Goal: Navigation & Orientation: Find specific page/section

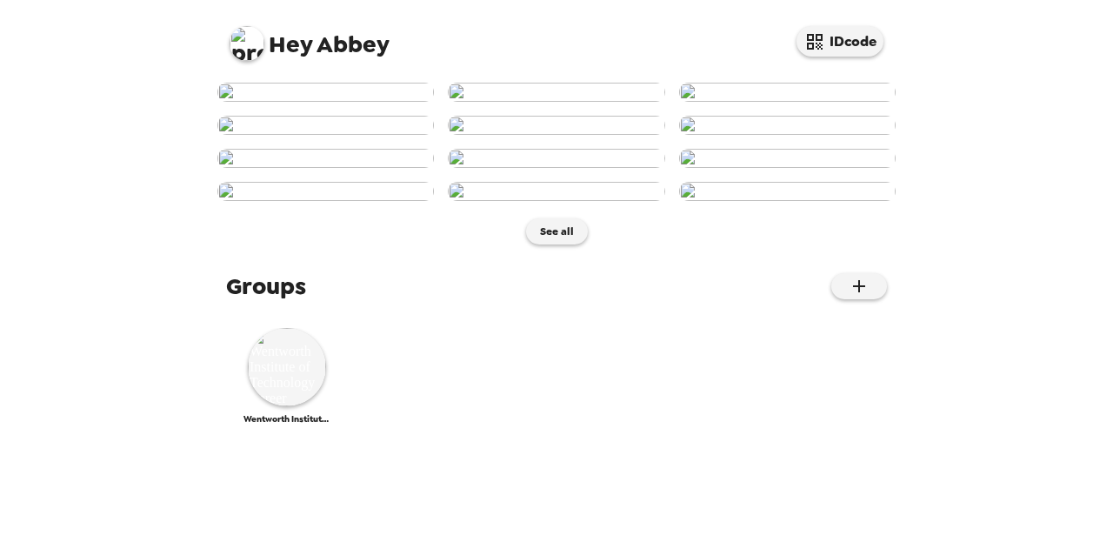
click at [255, 34] on img at bounding box center [247, 43] width 35 height 35
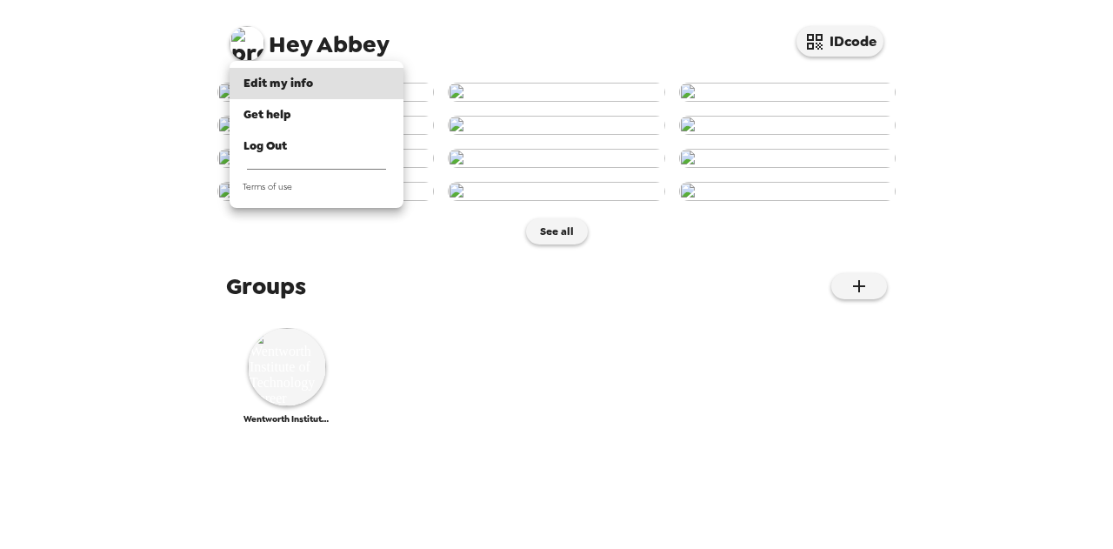
click at [101, 110] on div at bounding box center [556, 274] width 1113 height 549
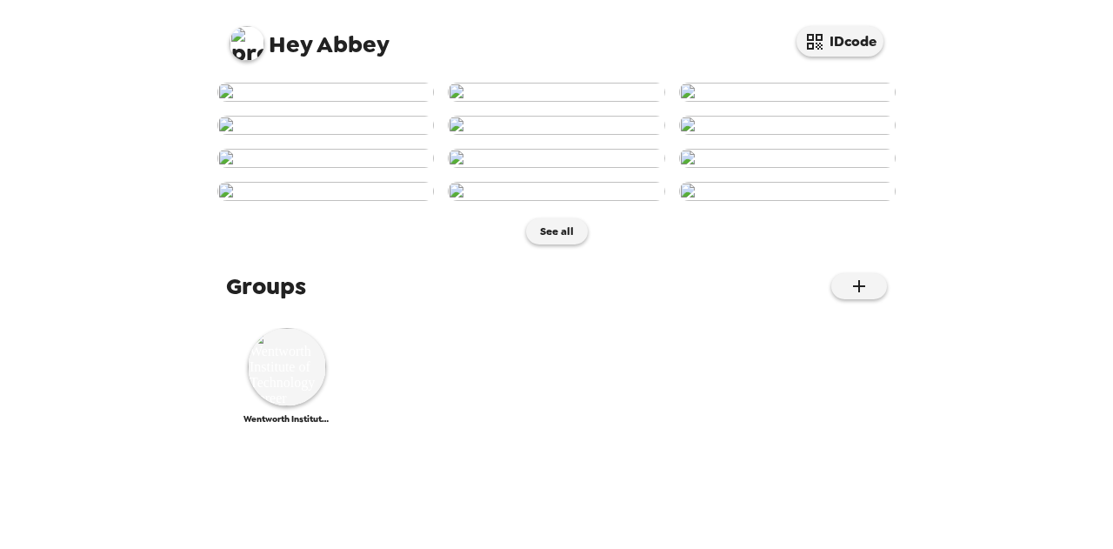
click at [304, 50] on span "Hey" at bounding box center [290, 44] width 43 height 31
click at [233, 52] on img at bounding box center [247, 43] width 35 height 35
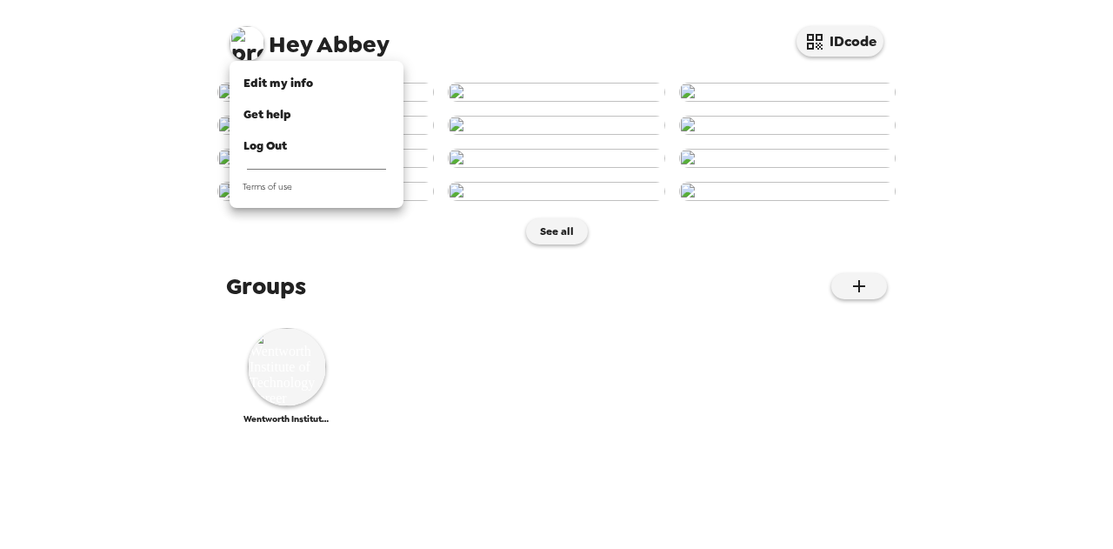
click at [259, 23] on div at bounding box center [556, 274] width 1113 height 549
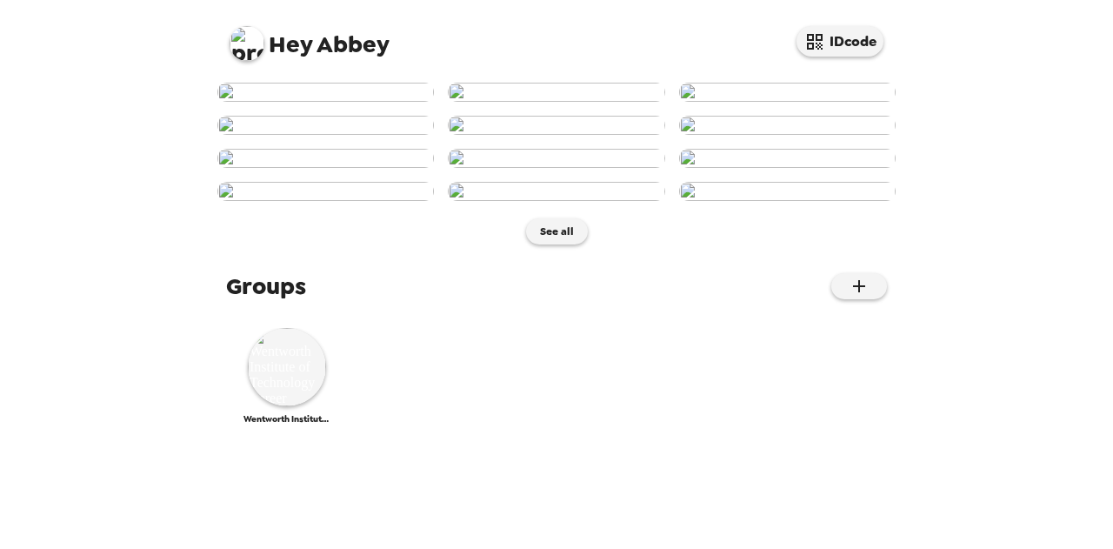
click at [364, 40] on span "Hey [PERSON_NAME]" at bounding box center [310, 36] width 160 height 39
click at [243, 49] on img at bounding box center [247, 43] width 35 height 35
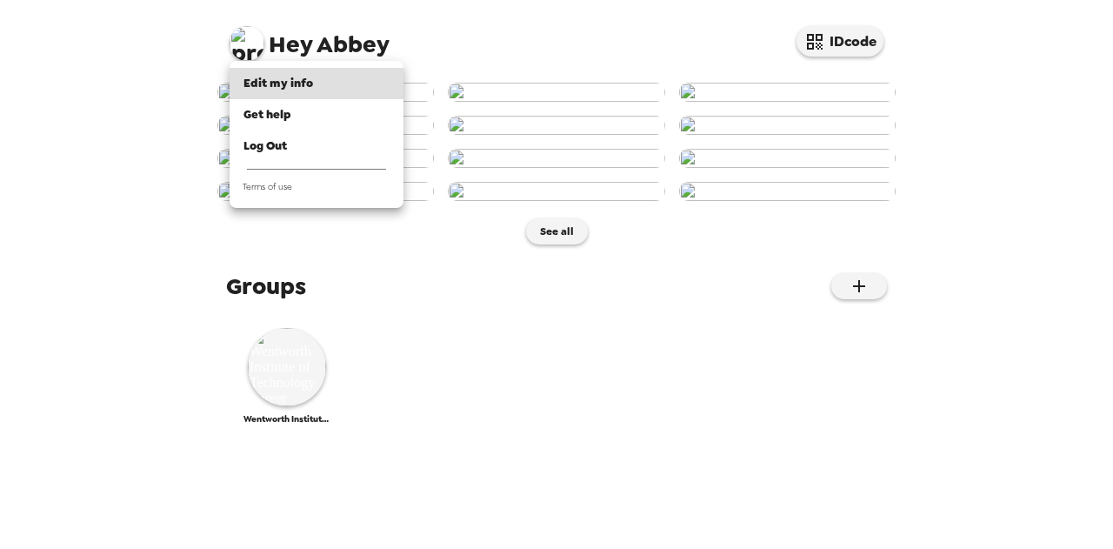
drag, startPoint x: 1023, startPoint y: 203, endPoint x: 1025, endPoint y: 183, distance: 19.3
click at [1023, 203] on div at bounding box center [556, 274] width 1113 height 549
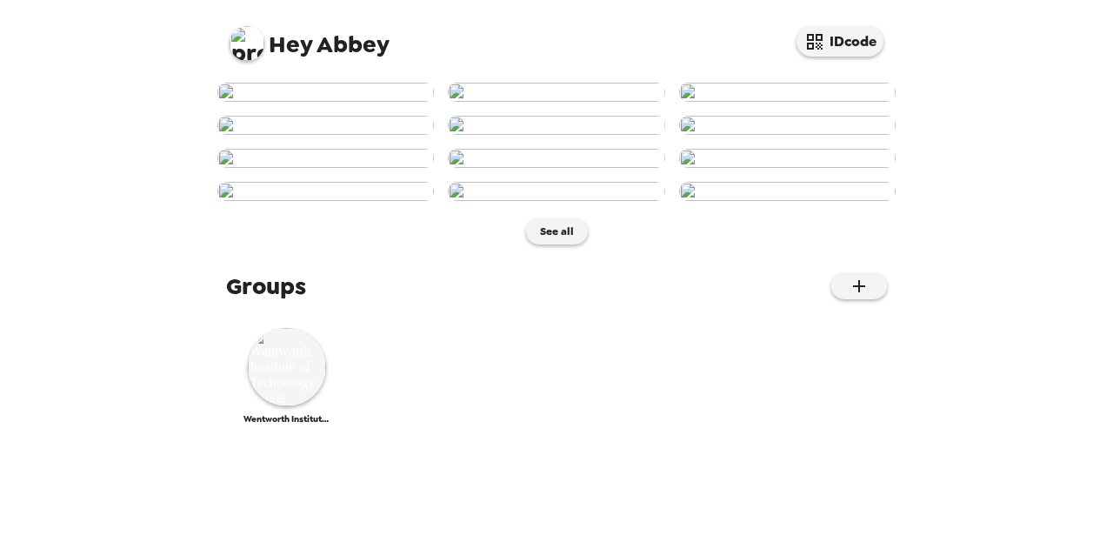
drag, startPoint x: 906, startPoint y: 127, endPoint x: 906, endPoint y: 142, distance: 14.8
click at [906, 142] on div "Hey Abbey IDcode See all Groups Wentworth Institute of Technology Career Servic…" at bounding box center [556, 274] width 1113 height 549
click at [263, 406] on img at bounding box center [287, 367] width 78 height 78
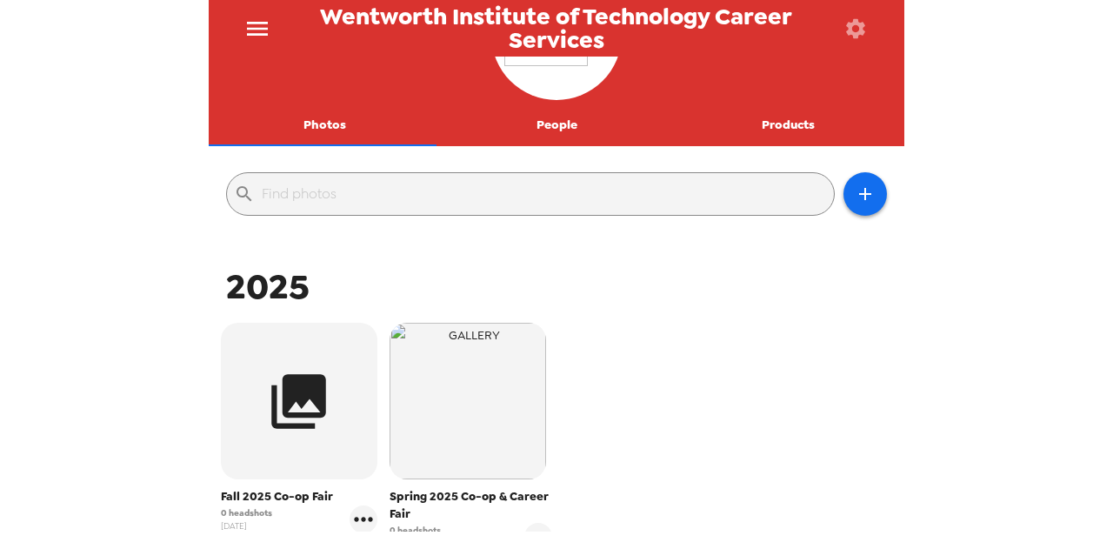
scroll to position [435, 0]
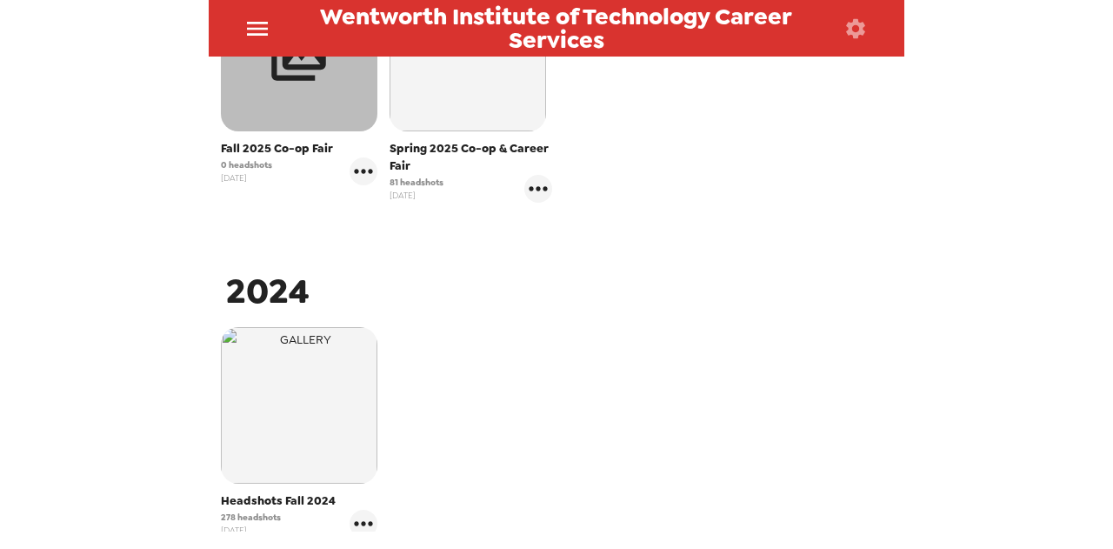
click at [266, 127] on button "button" at bounding box center [299, 53] width 157 height 157
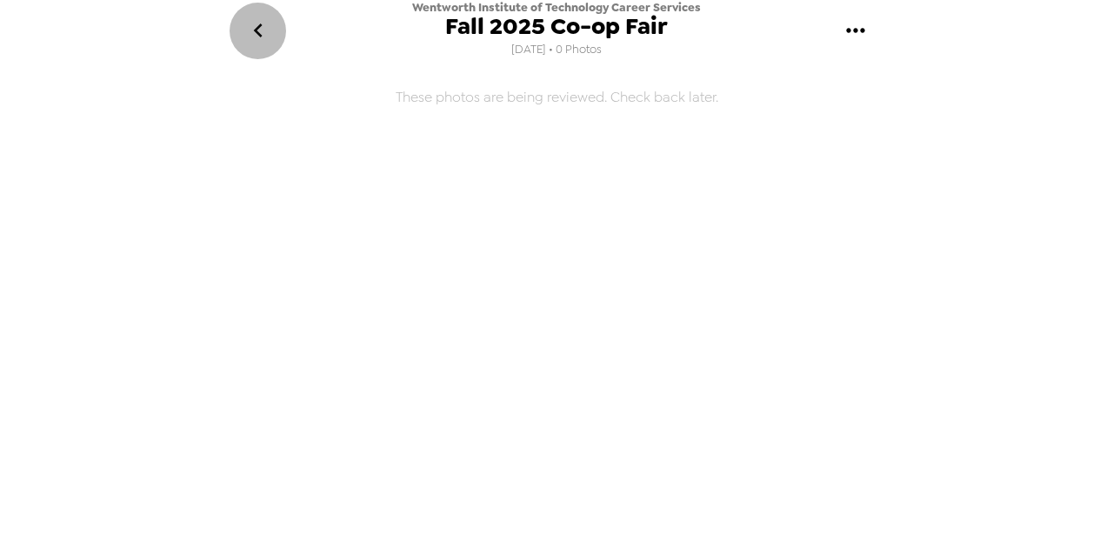
click at [263, 33] on icon "go back" at bounding box center [258, 31] width 28 height 28
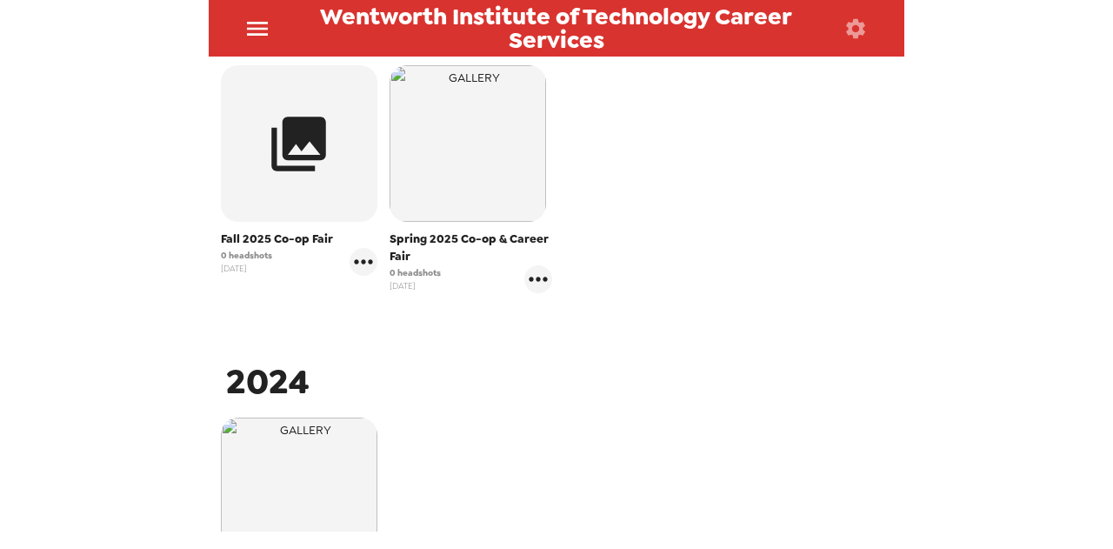
scroll to position [348, 0]
